Goal: Task Accomplishment & Management: Use online tool/utility

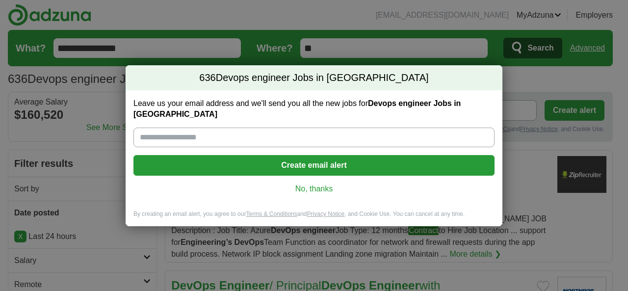
click at [307, 183] on link "No, thanks" at bounding box center [313, 188] width 345 height 11
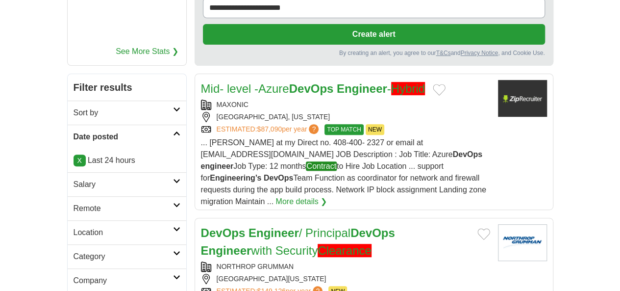
scroll to position [125, 0]
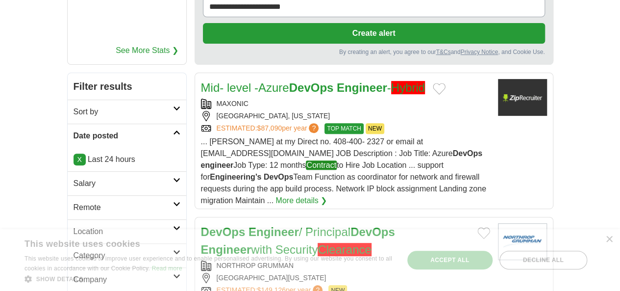
click at [92, 202] on h2 "Remote" at bounding box center [124, 208] width 100 height 12
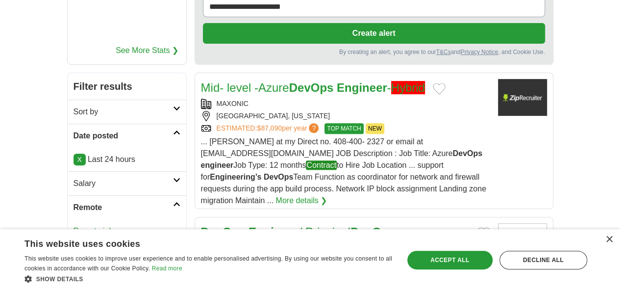
click at [74, 227] on link "Remote jobs" at bounding box center [96, 231] width 44 height 8
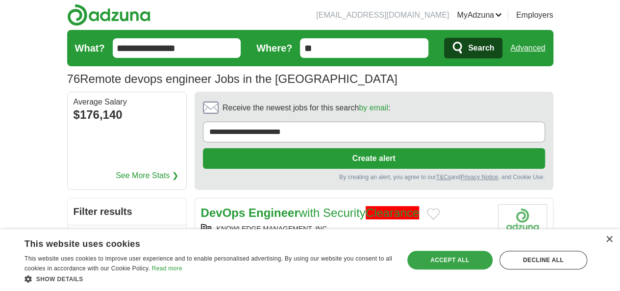
click at [429, 255] on div "Accept all" at bounding box center [449, 260] width 85 height 19
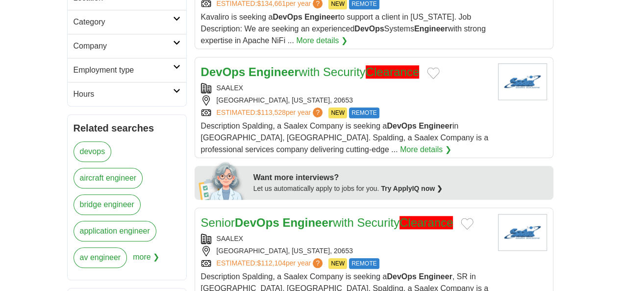
scroll to position [498, 0]
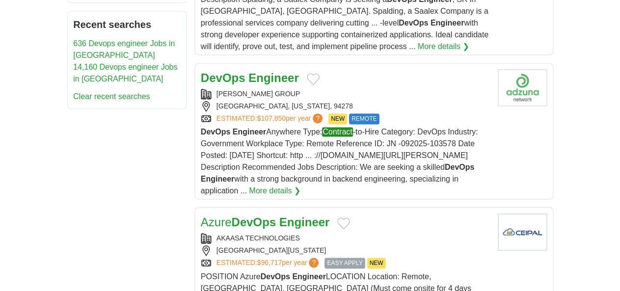
scroll to position [662, 0]
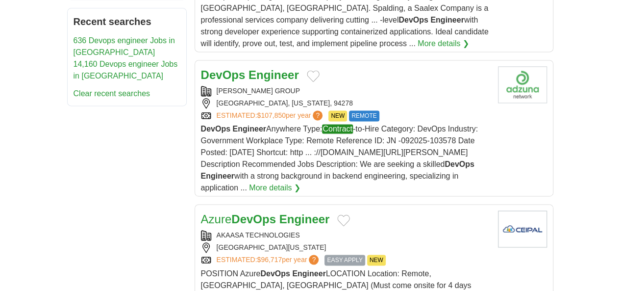
click at [234, 242] on div "LAKELAND, FLORIDA, 33801" at bounding box center [345, 247] width 289 height 10
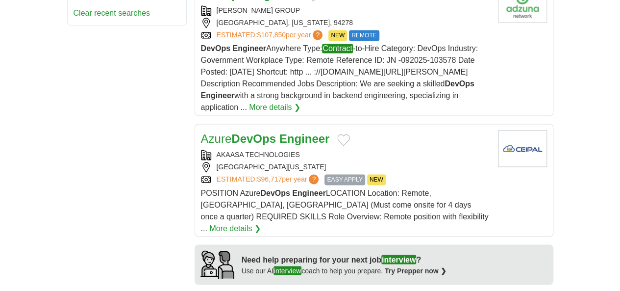
scroll to position [745, 0]
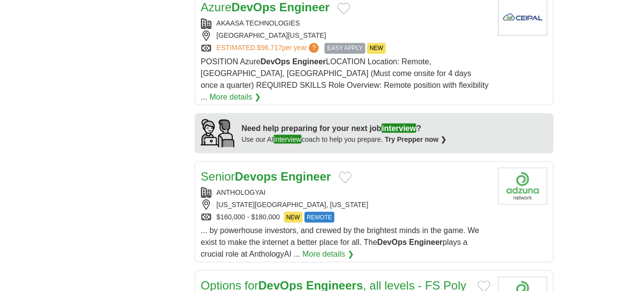
scroll to position [998, 0]
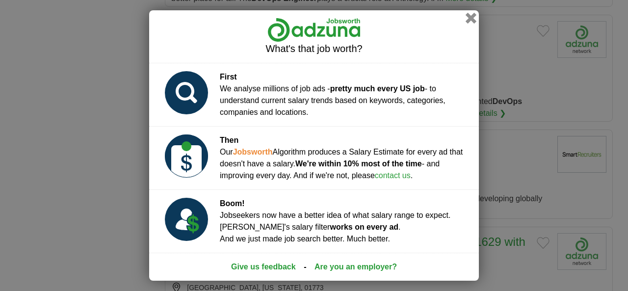
click at [471, 24] on button "button" at bounding box center [470, 18] width 11 height 11
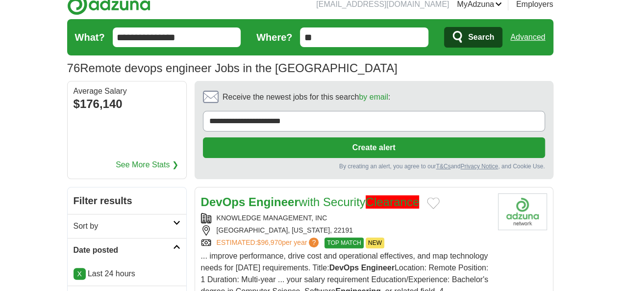
scroll to position [0, 0]
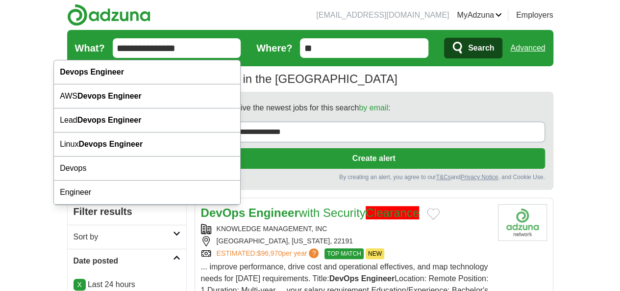
click at [113, 48] on input "**********" at bounding box center [177, 48] width 128 height 20
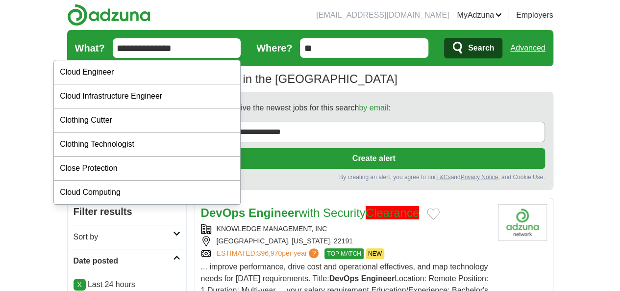
type input "**********"
click at [444, 38] on button "Search" at bounding box center [473, 48] width 58 height 21
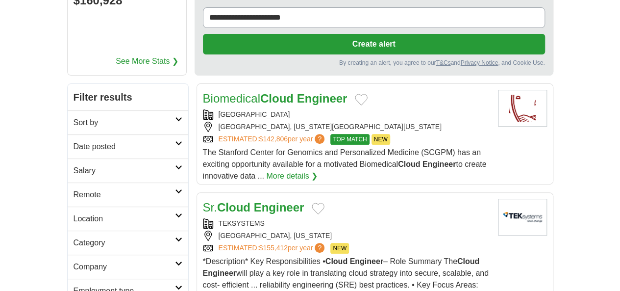
scroll to position [116, 0]
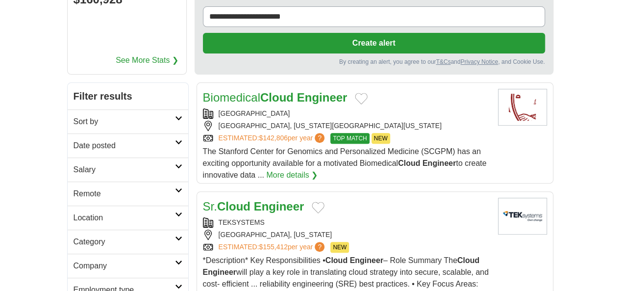
click at [229, 229] on div "[GEOGRAPHIC_DATA], [US_STATE]" at bounding box center [346, 234] width 287 height 10
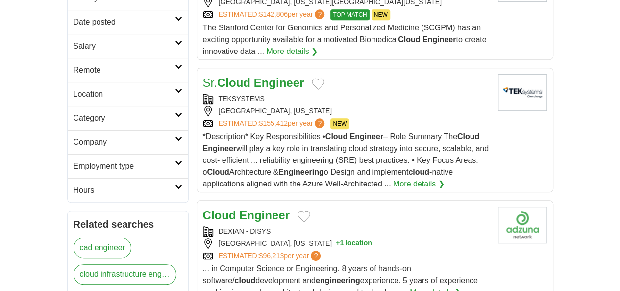
scroll to position [240, 0]
click at [229, 226] on div "DEXIAN - DISYS [GEOGRAPHIC_DATA], [US_STATE] + 1 location ESTIMATED: $96,213 pe…" at bounding box center [346, 243] width 287 height 35
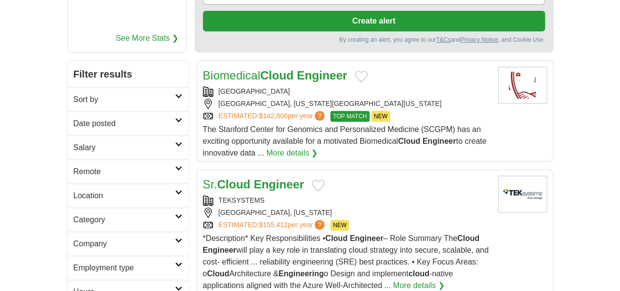
scroll to position [138, 0]
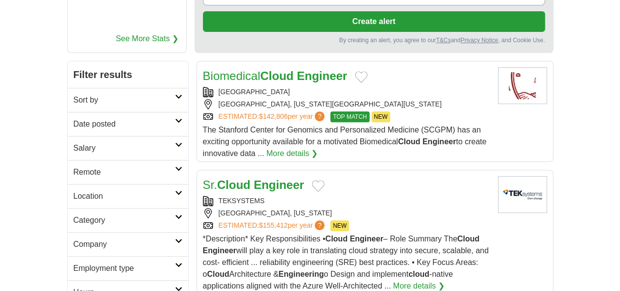
click at [110, 118] on h2 "Date posted" at bounding box center [124, 124] width 101 height 12
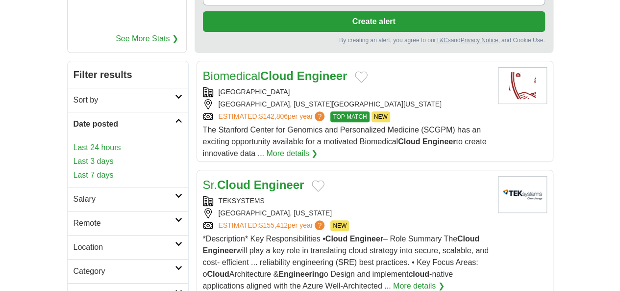
click at [74, 142] on link "Last 24 hours" at bounding box center [128, 148] width 109 height 12
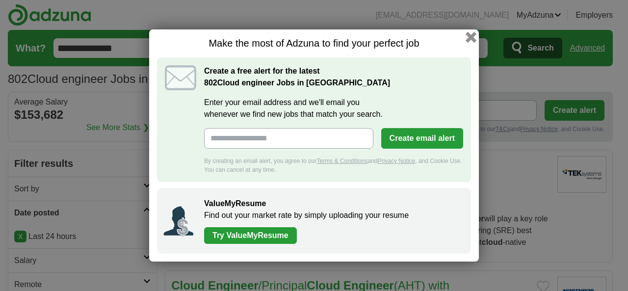
click at [469, 38] on button "button" at bounding box center [470, 37] width 11 height 11
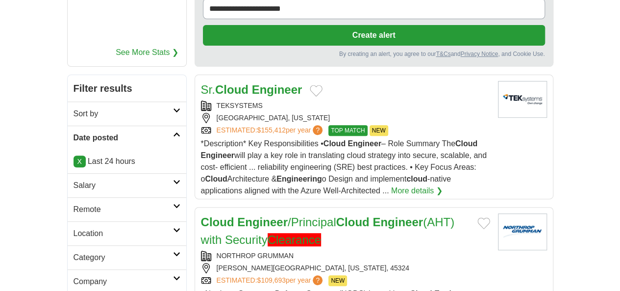
scroll to position [124, 0]
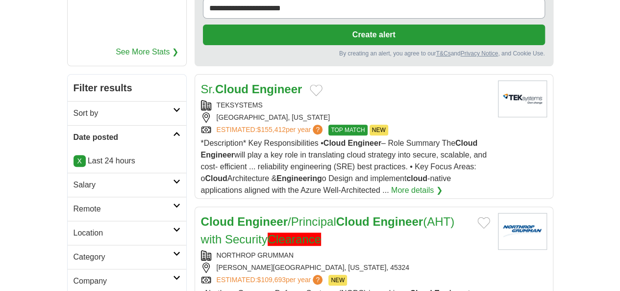
click at [74, 203] on h2 "Remote" at bounding box center [124, 209] width 100 height 12
click at [74, 228] on link "Remote jobs" at bounding box center [96, 232] width 44 height 8
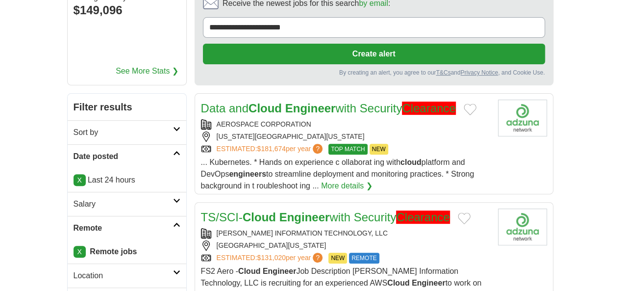
scroll to position [273, 0]
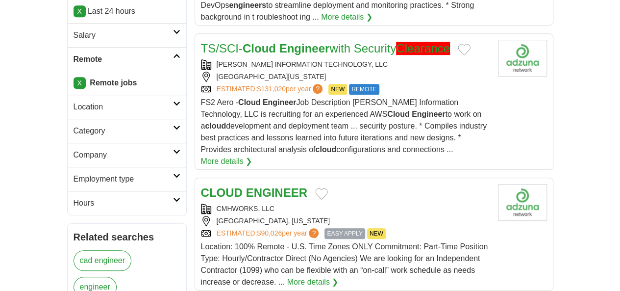
click at [244, 203] on div "CMHWORKS, LLC PURCELLVILLE, VIRGINIA ESTIMATED: $90,026 per year ? EASY APPLY N…" at bounding box center [345, 220] width 289 height 35
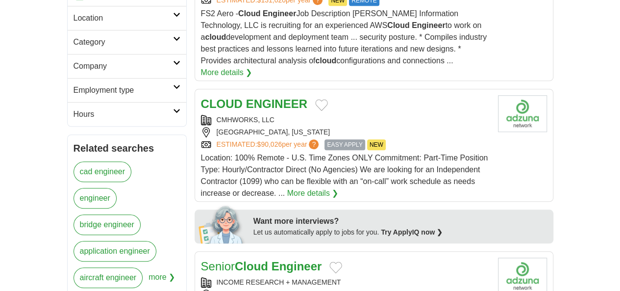
scroll to position [362, 0]
click at [228, 289] on div "BOSTON, MASSACHUSETTS" at bounding box center [345, 294] width 289 height 10
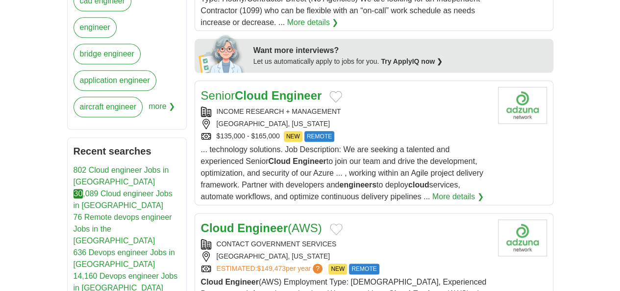
scroll to position [533, 0]
click at [230, 238] on div "CONTACT GOVERNMENT SERVICES" at bounding box center [345, 243] width 289 height 10
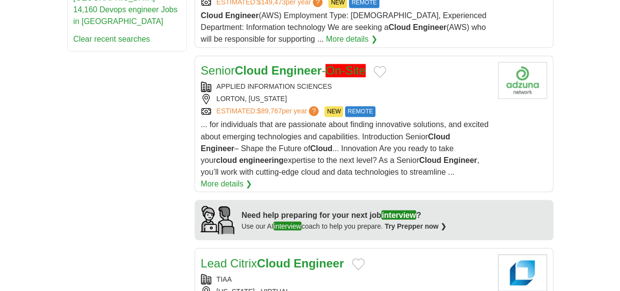
scroll to position [813, 0]
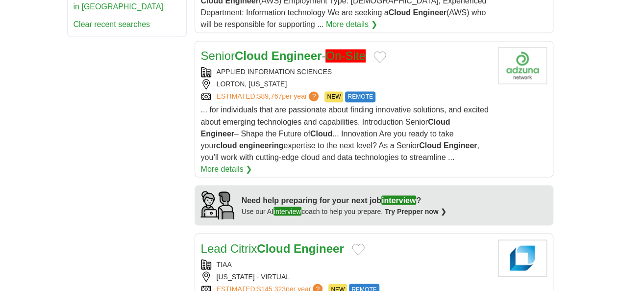
click at [230, 283] on link "ESTIMATED: $145,323 per year ?" at bounding box center [271, 288] width 108 height 11
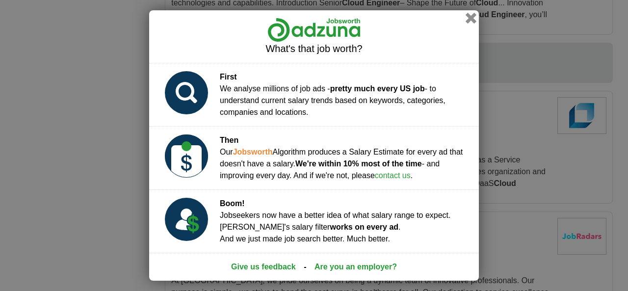
click at [472, 22] on button "button" at bounding box center [470, 18] width 11 height 11
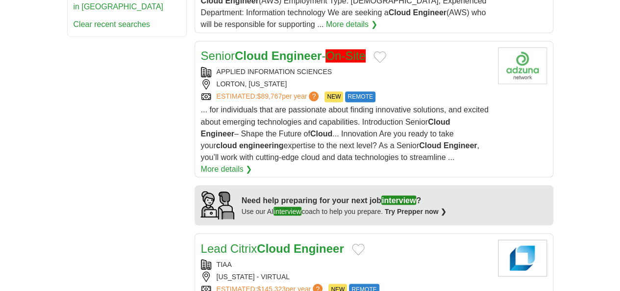
click at [244, 259] on div "TIAA" at bounding box center [345, 264] width 289 height 10
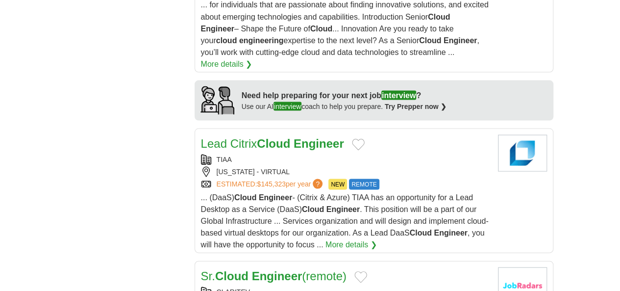
scroll to position [919, 0]
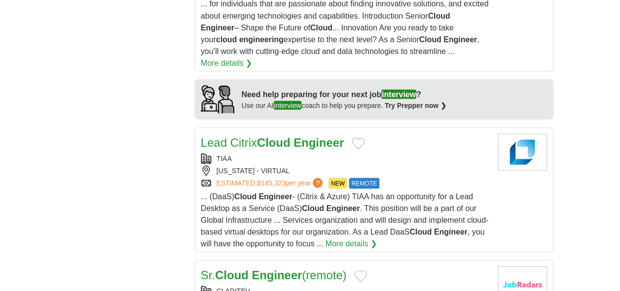
click at [252, 268] on strong "Engineer" at bounding box center [277, 274] width 50 height 13
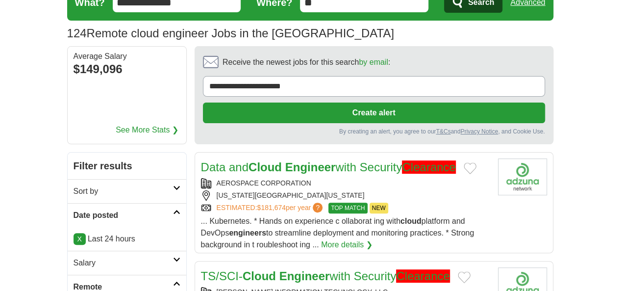
scroll to position [0, 0]
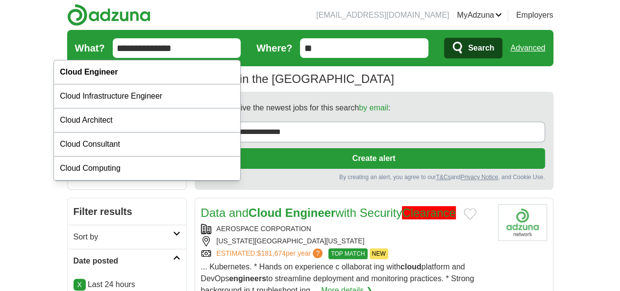
click at [126, 54] on input "**********" at bounding box center [177, 48] width 128 height 20
paste input "*********"
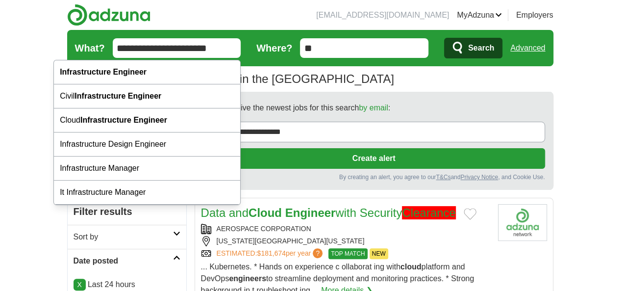
type input "**********"
click at [444, 38] on button "Search" at bounding box center [473, 48] width 58 height 21
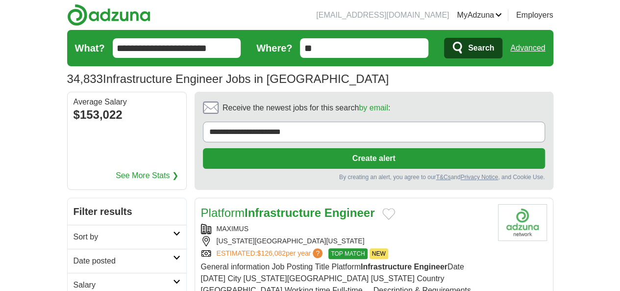
click at [74, 255] on h2 "Date posted" at bounding box center [124, 261] width 100 height 12
click at [74, 278] on link "Last 24 hours" at bounding box center [127, 284] width 107 height 12
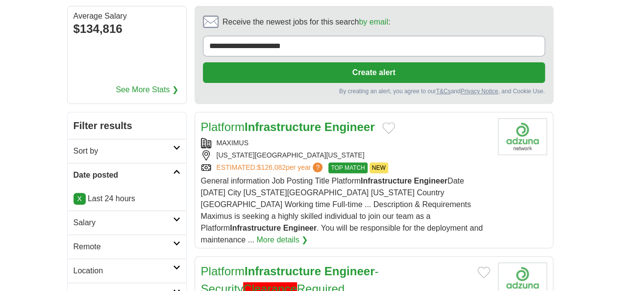
scroll to position [95, 0]
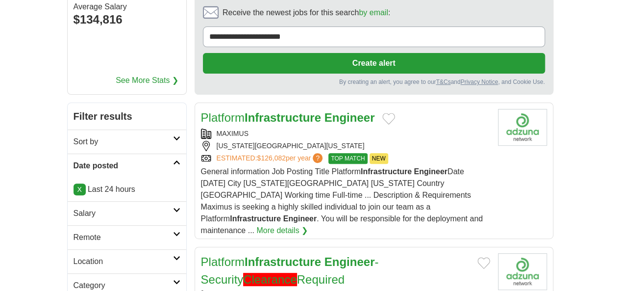
click at [74, 231] on h2 "Remote" at bounding box center [124, 237] width 100 height 12
click at [74, 256] on link "Remote jobs" at bounding box center [96, 260] width 44 height 8
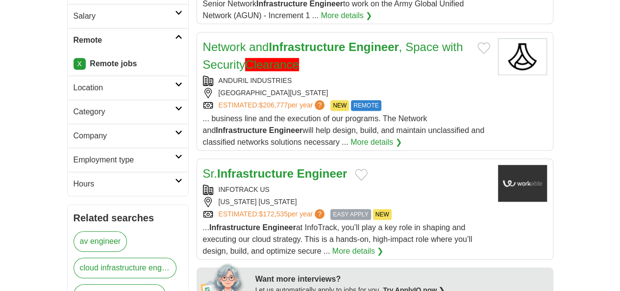
scroll to position [294, 0]
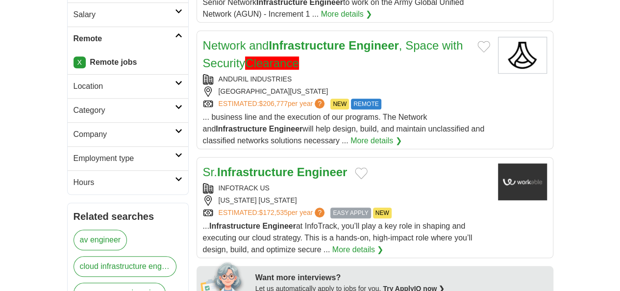
click at [227, 183] on div "INFOTRACK US NEW YORK NEW YORK ESTIMATED: $172,535 per year ? EASY APPLY NEW" at bounding box center [346, 200] width 287 height 35
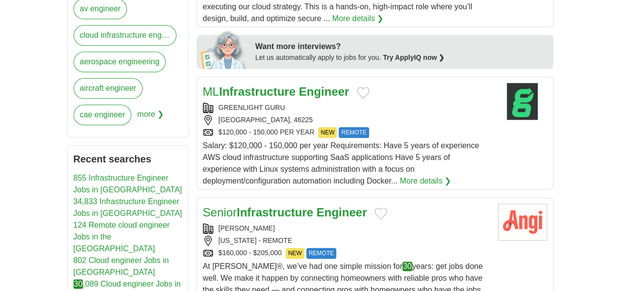
scroll to position [525, 0]
click at [214, 261] on span "At Angi®, we’ve had one simple mission for 30 years: get jobs done well. We mak…" at bounding box center [343, 283] width 280 height 44
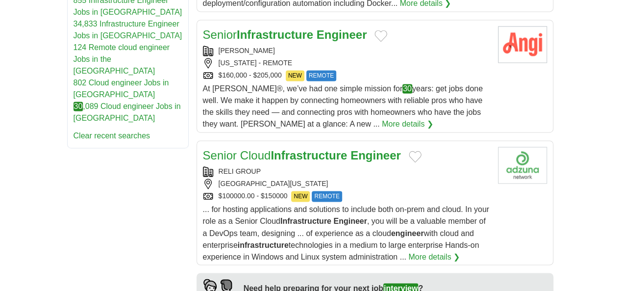
scroll to position [702, 0]
click at [333, 217] on strong "Engineer" at bounding box center [349, 221] width 33 height 8
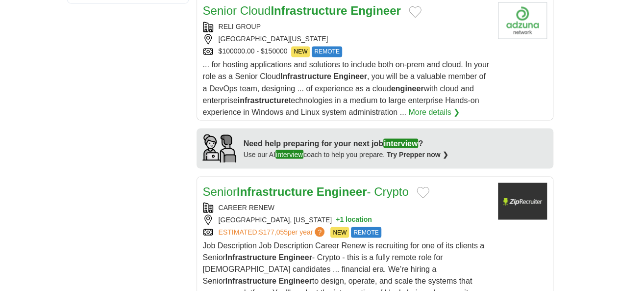
scroll to position [847, 0]
click at [241, 214] on div "ATLANTA, GEORGIA + 1 location" at bounding box center [346, 219] width 287 height 10
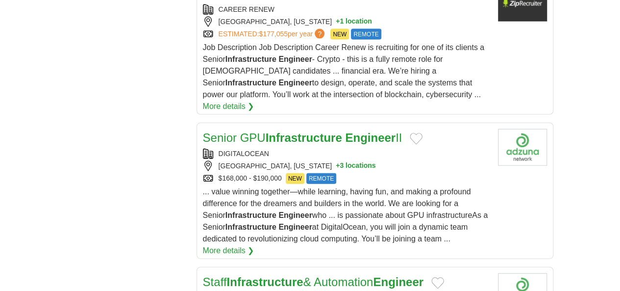
scroll to position [1045, 0]
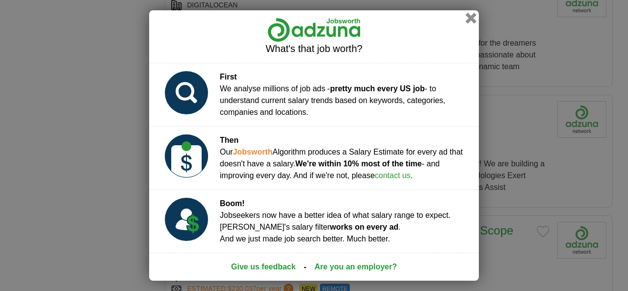
click at [471, 20] on button "button" at bounding box center [470, 18] width 11 height 11
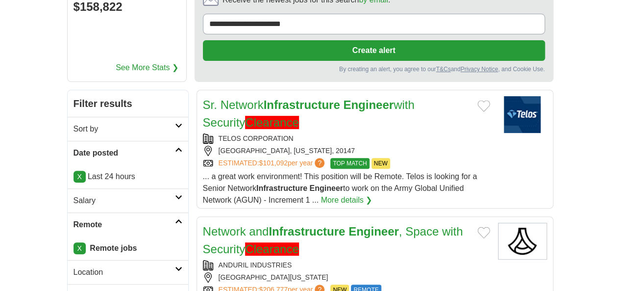
scroll to position [0, 0]
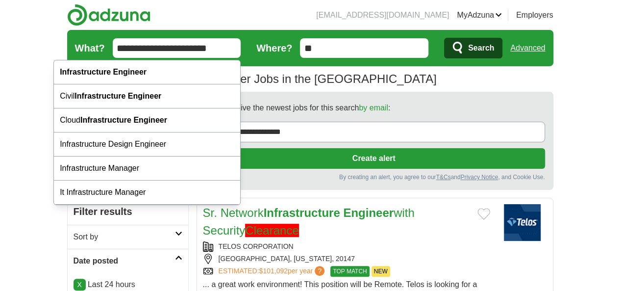
click at [175, 48] on input "**********" at bounding box center [177, 48] width 128 height 20
paste input "********"
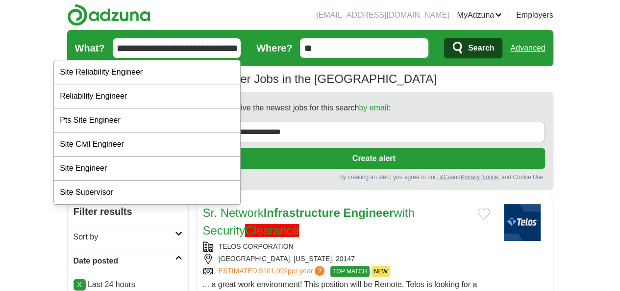
type input "**********"
click at [444, 38] on button "Search" at bounding box center [473, 48] width 58 height 21
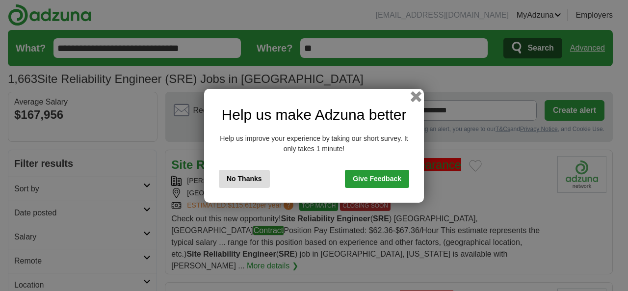
click at [415, 94] on button "button" at bounding box center [415, 96] width 11 height 11
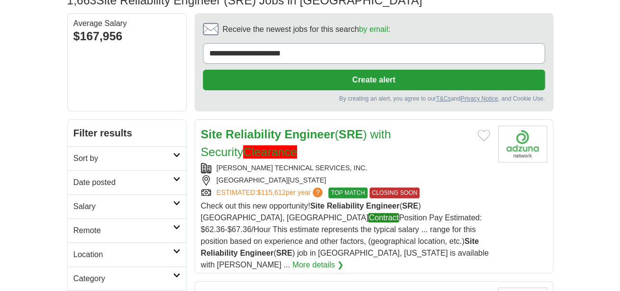
scroll to position [79, 0]
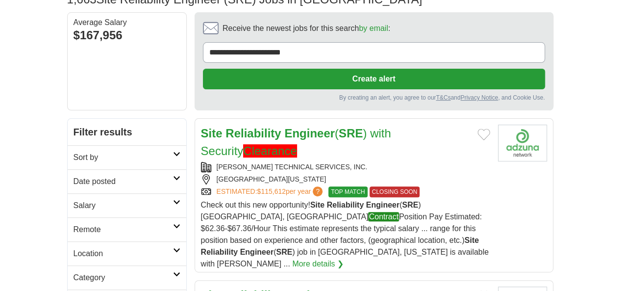
click at [118, 176] on h2 "Date posted" at bounding box center [124, 182] width 100 height 12
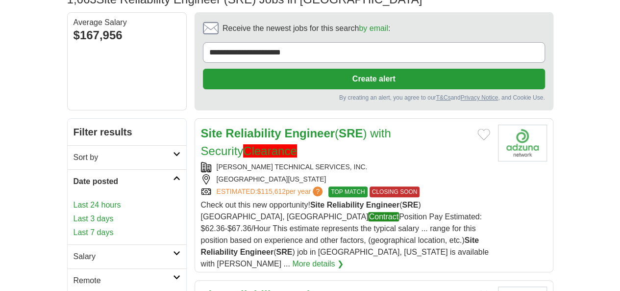
click at [74, 199] on link "Last 24 hours" at bounding box center [127, 205] width 107 height 12
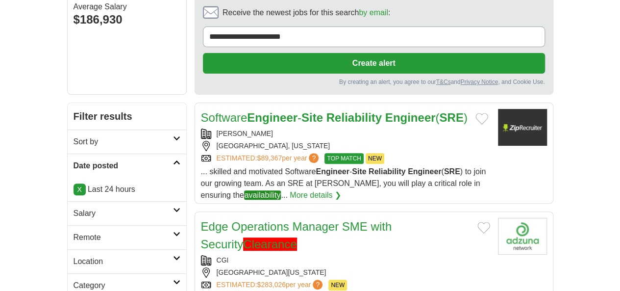
scroll to position [96, 0]
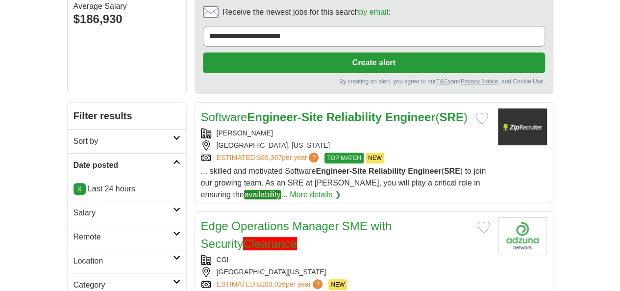
click at [74, 231] on h2 "Remote" at bounding box center [124, 237] width 100 height 12
click at [74, 256] on link "Remote jobs" at bounding box center [96, 260] width 44 height 8
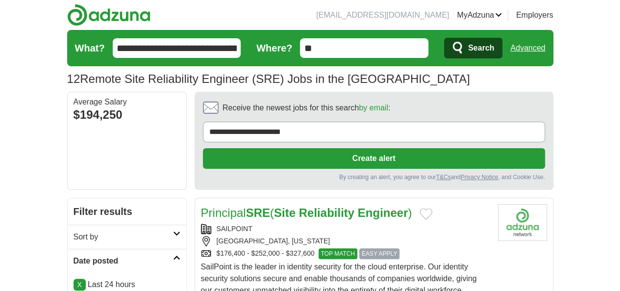
click at [222, 236] on div "[GEOGRAPHIC_DATA], [US_STATE]" at bounding box center [345, 241] width 289 height 10
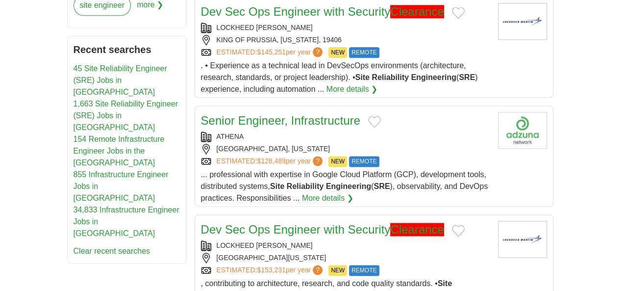
scroll to position [808, 0]
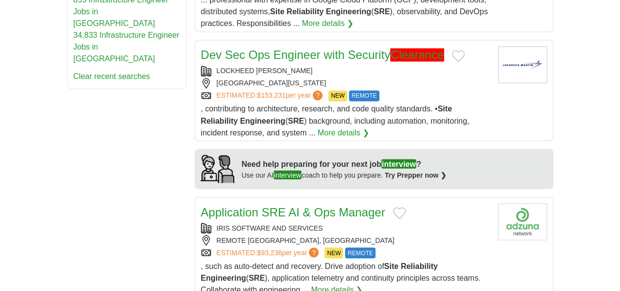
click at [237, 223] on div "IRIS SOFTWARE AND SERVICES REMOTE UNITED STATES, UNITED STATES ESTIMATED: $93,2…" at bounding box center [345, 240] width 289 height 35
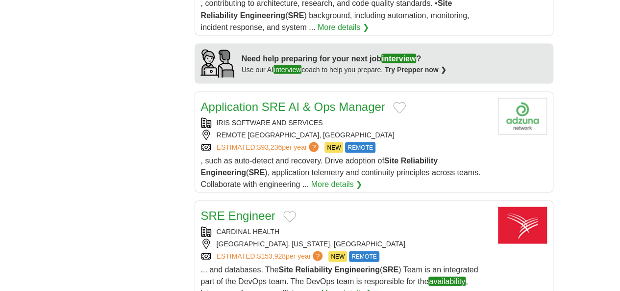
scroll to position [908, 0]
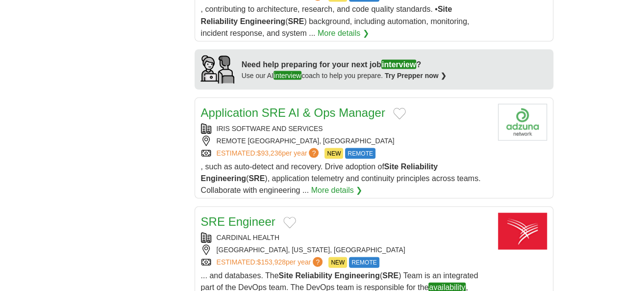
click at [240, 244] on div "USA, OHIO, DUBLIN" at bounding box center [345, 249] width 289 height 10
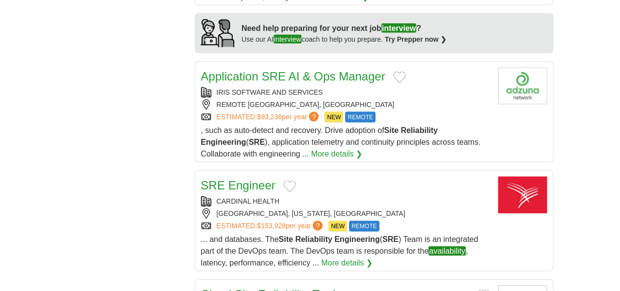
scroll to position [944, 0]
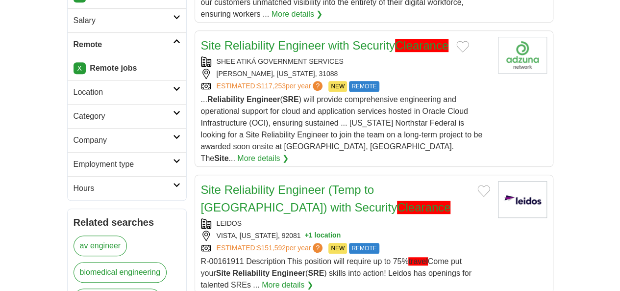
scroll to position [0, 0]
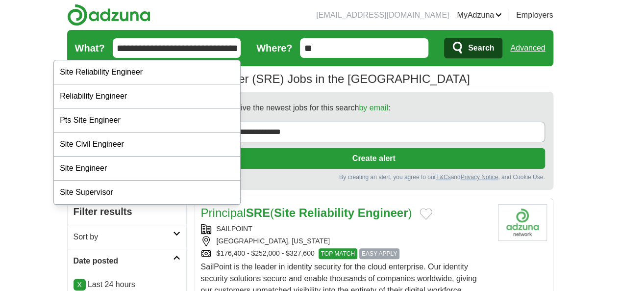
click at [212, 53] on input "**********" at bounding box center [177, 48] width 128 height 20
paste input "text"
type input "**********"
click at [444, 38] on button "Search" at bounding box center [473, 48] width 58 height 21
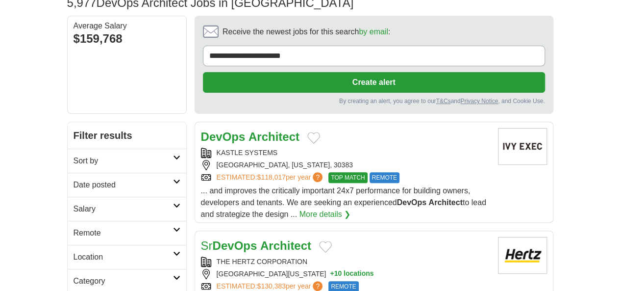
scroll to position [79, 0]
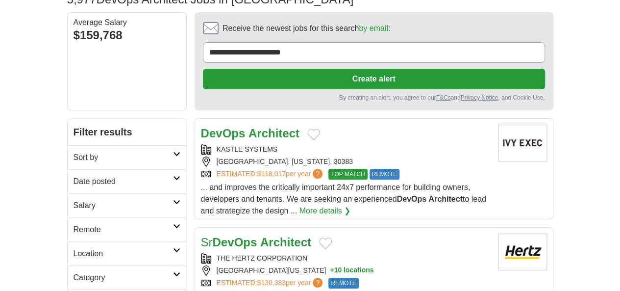
click at [118, 176] on h2 "Date posted" at bounding box center [124, 182] width 100 height 12
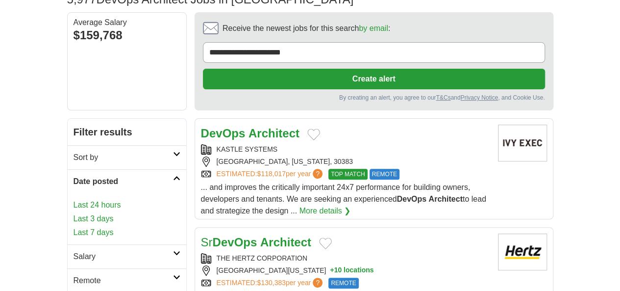
click at [74, 199] on link "Last 24 hours" at bounding box center [127, 205] width 107 height 12
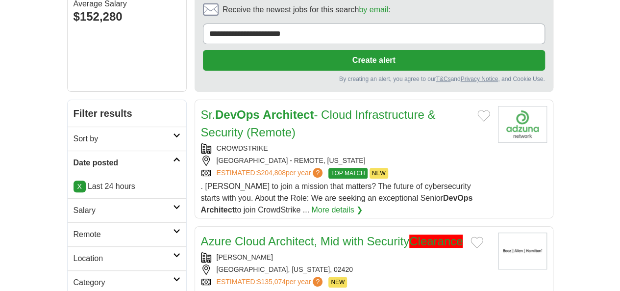
scroll to position [137, 0]
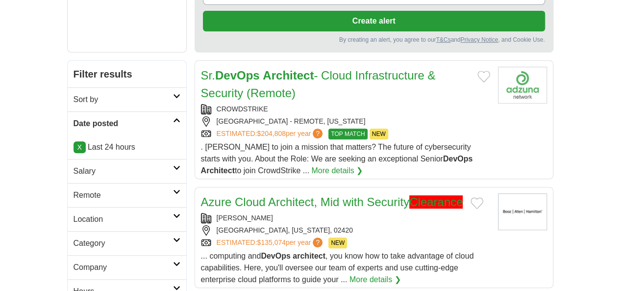
click at [74, 189] on h2 "Remote" at bounding box center [124, 195] width 100 height 12
click at [74, 214] on link "Remote jobs" at bounding box center [96, 218] width 44 height 8
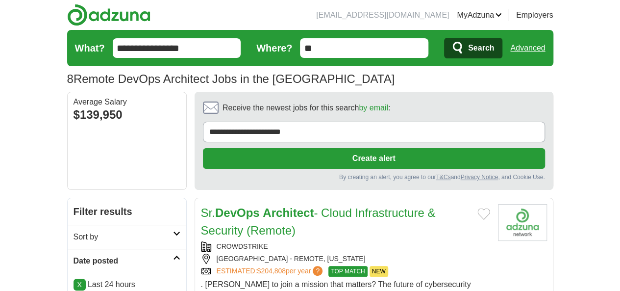
click at [250, 253] on div "[GEOGRAPHIC_DATA] - REMOTE, [US_STATE]" at bounding box center [345, 258] width 289 height 10
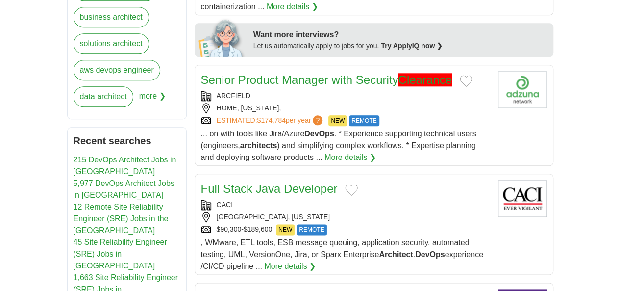
scroll to position [511, 0]
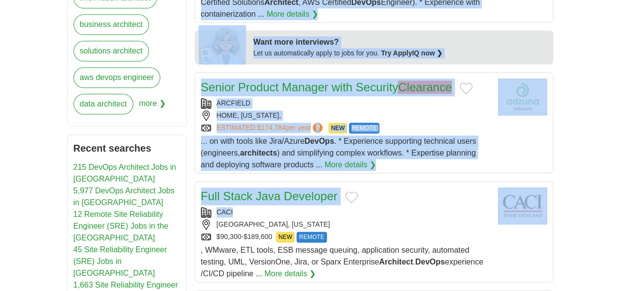
click at [225, 207] on div "CACI" at bounding box center [345, 212] width 289 height 10
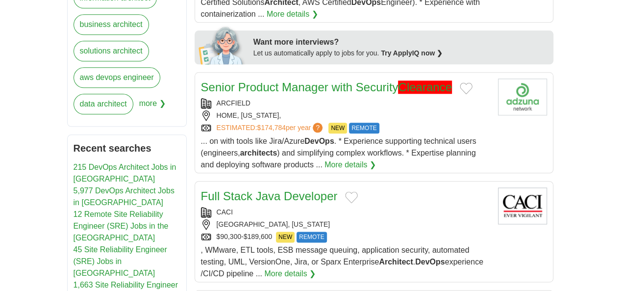
click at [215, 219] on div "[GEOGRAPHIC_DATA], [US_STATE]" at bounding box center [345, 224] width 289 height 10
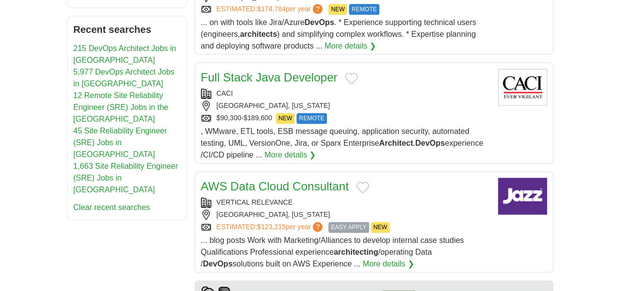
scroll to position [636, 0]
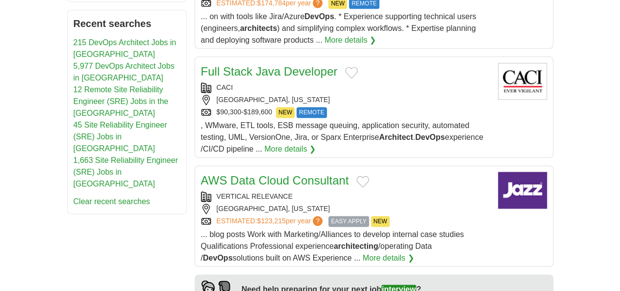
click at [241, 191] on div "VERTICAL RELEVANCE" at bounding box center [345, 196] width 289 height 10
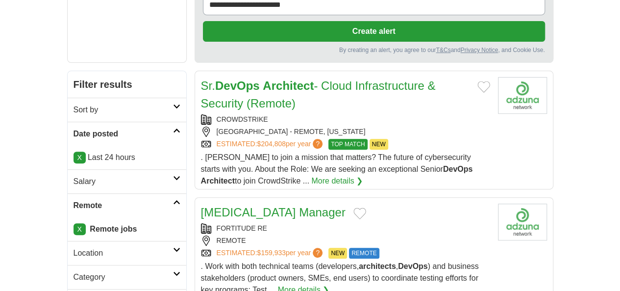
scroll to position [124, 0]
